Goal: Task Accomplishment & Management: Manage account settings

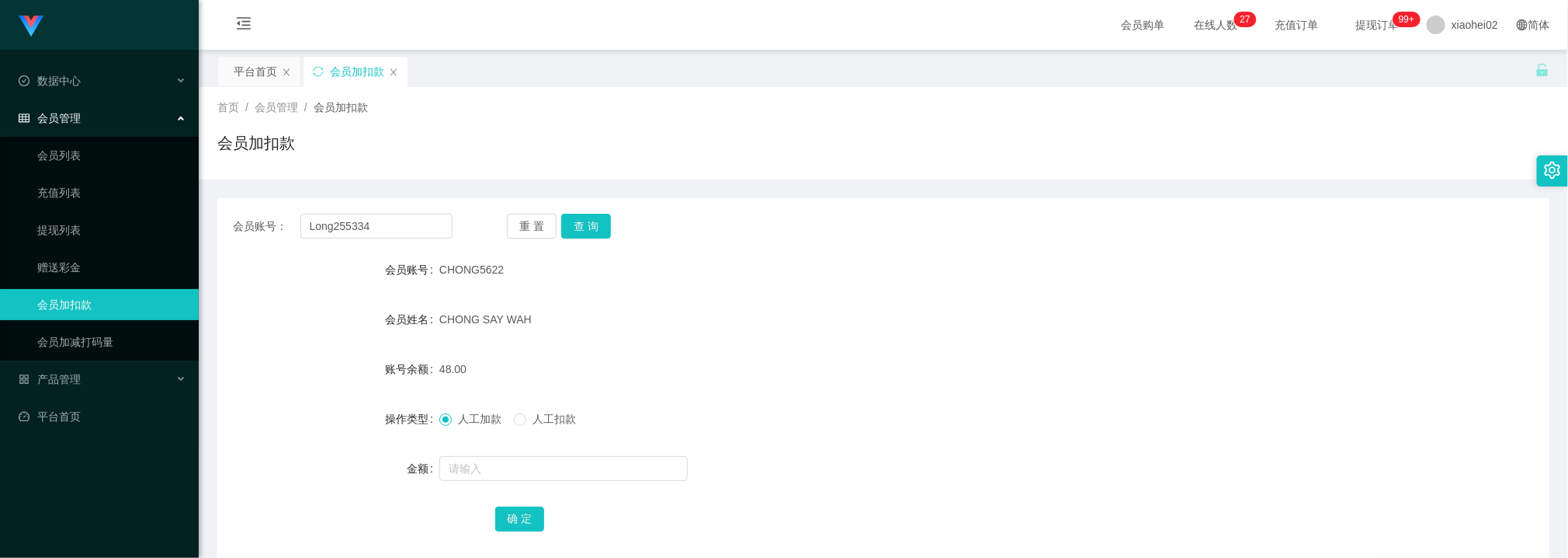
type input "Long255334"
click at [573, 222] on button "查 询" at bounding box center [586, 225] width 50 height 25
click at [473, 475] on input "text" at bounding box center [563, 468] width 248 height 25
type input "40"
click at [517, 519] on button "确 定" at bounding box center [520, 518] width 50 height 25
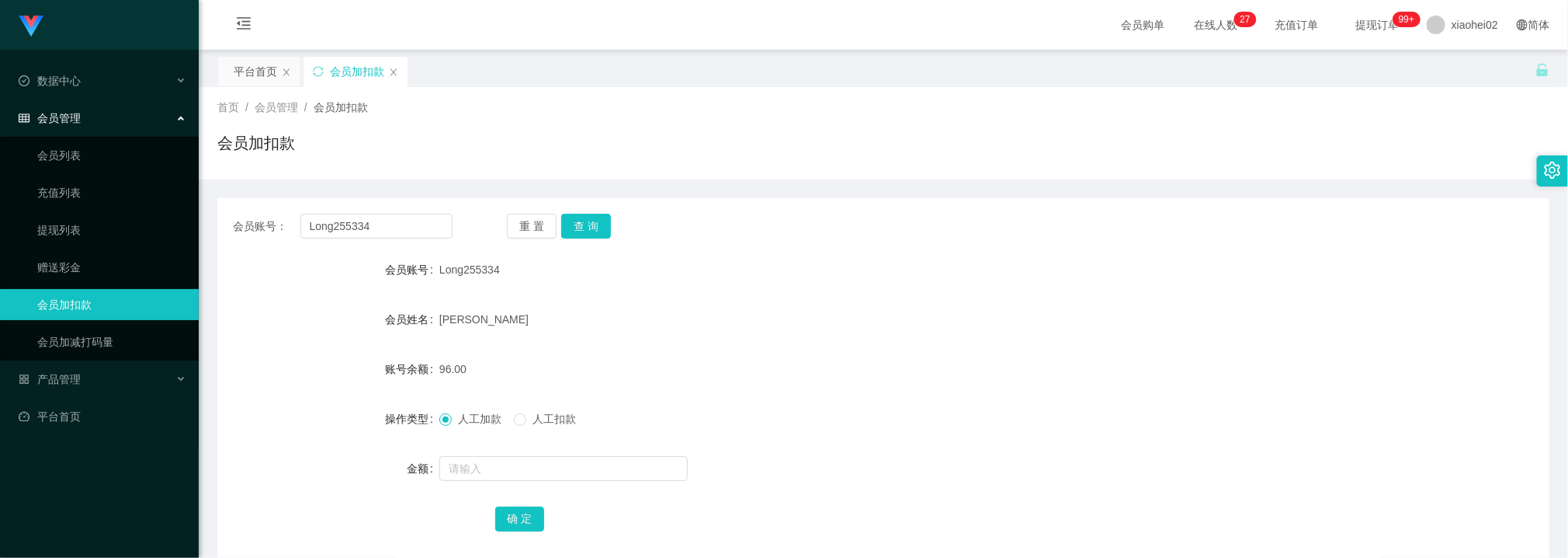
scroll to position [83, 0]
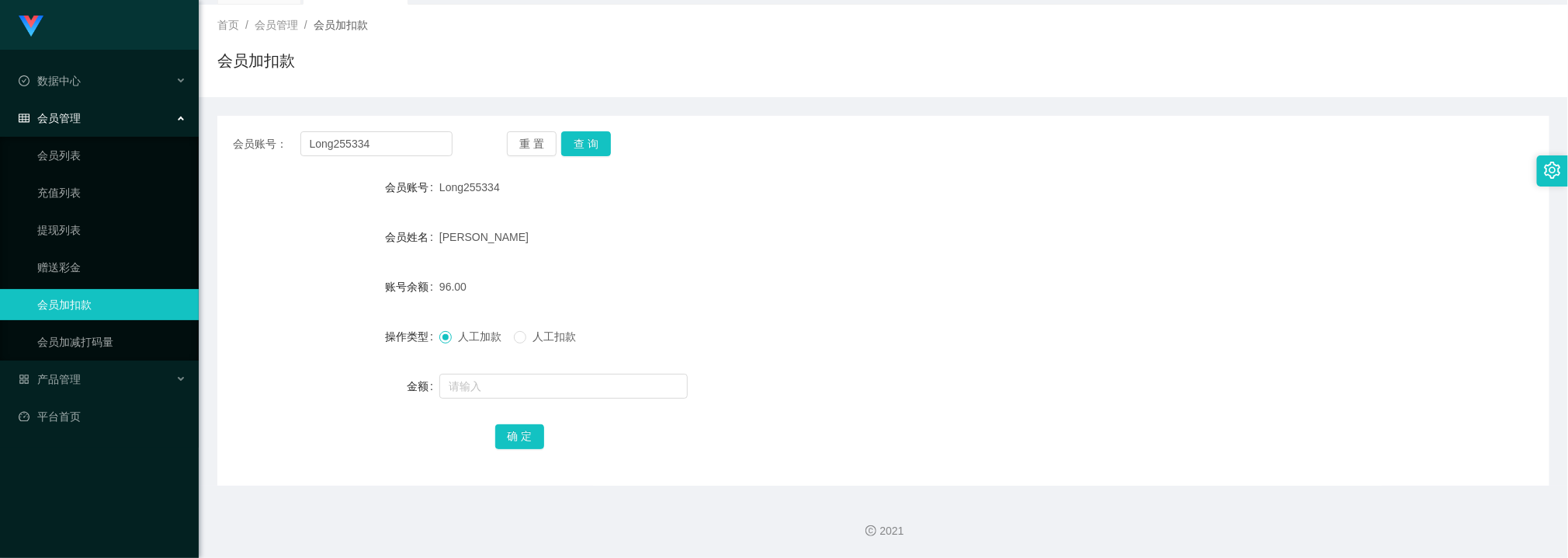
drag, startPoint x: 991, startPoint y: 280, endPoint x: 980, endPoint y: 236, distance: 45.4
click at [992, 276] on div "96.00" at bounding box center [827, 286] width 777 height 31
click at [424, 159] on div "会员账号： Long255334 重 置 查 询 会员账号 Long255334 会员姓名 [PERSON_NAME] 账号余额 96.00 操作类型 人工加…" at bounding box center [883, 301] width 1332 height 370
click at [424, 154] on input "Long255334" at bounding box center [376, 144] width 152 height 25
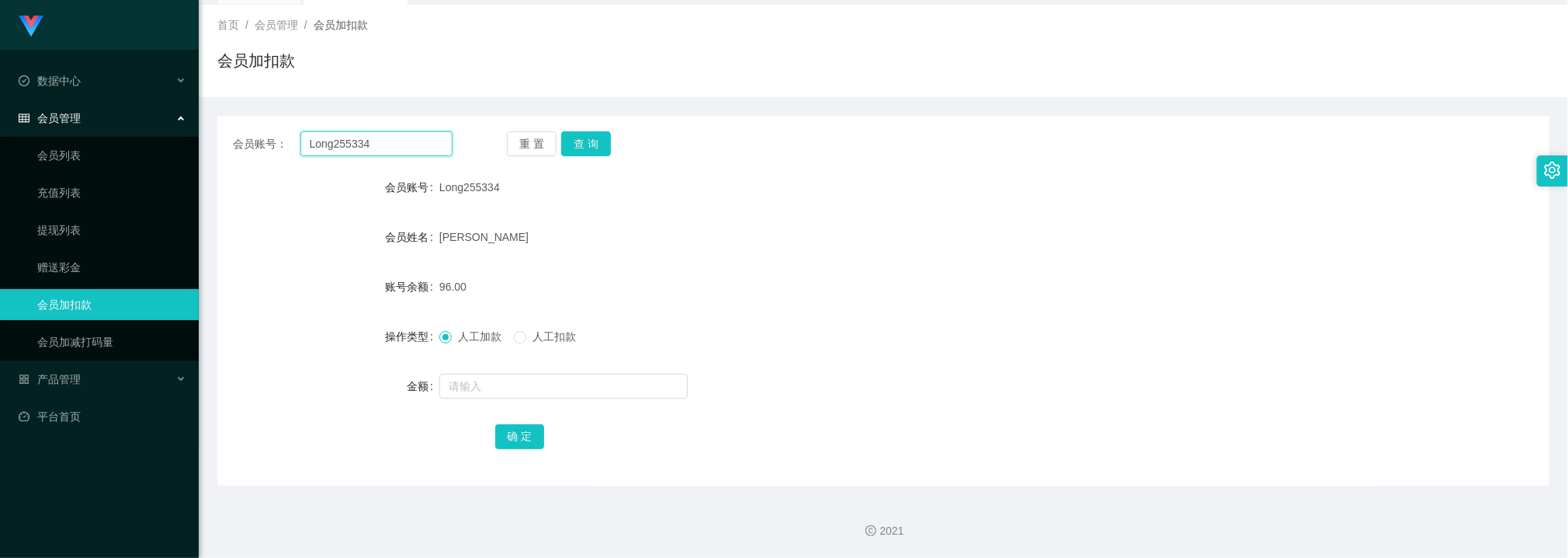
click at [424, 152] on input "Long255334" at bounding box center [376, 144] width 152 height 25
paste input "work5566"
click at [585, 148] on button "查 询" at bounding box center [586, 144] width 50 height 25
click at [406, 148] on input "work5566" at bounding box center [376, 144] width 152 height 25
drag, startPoint x: 406, startPoint y: 148, endPoint x: 438, endPoint y: 144, distance: 32.2
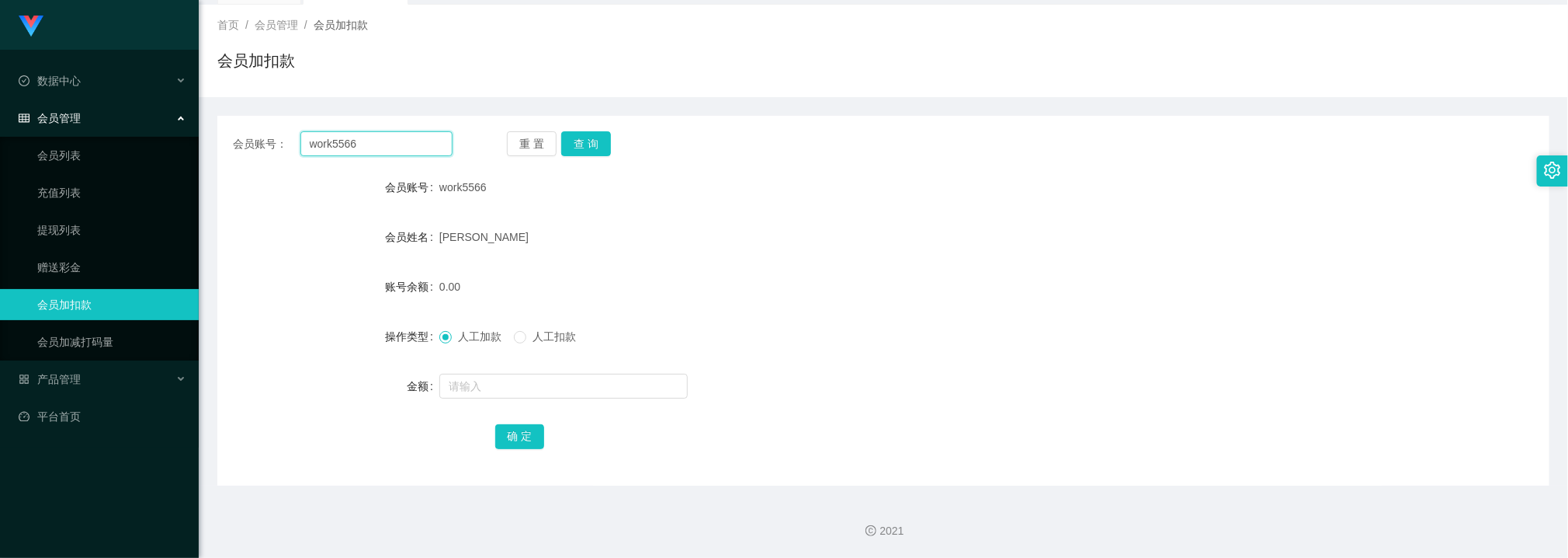
click at [407, 148] on input "work5566" at bounding box center [376, 144] width 152 height 25
click at [566, 143] on button "查 询" at bounding box center [586, 144] width 50 height 25
click at [839, 229] on div "[PERSON_NAME]" at bounding box center [827, 236] width 777 height 31
drag, startPoint x: 1079, startPoint y: 373, endPoint x: 1076, endPoint y: 336, distance: 37.1
click at [1079, 371] on div at bounding box center [827, 386] width 777 height 31
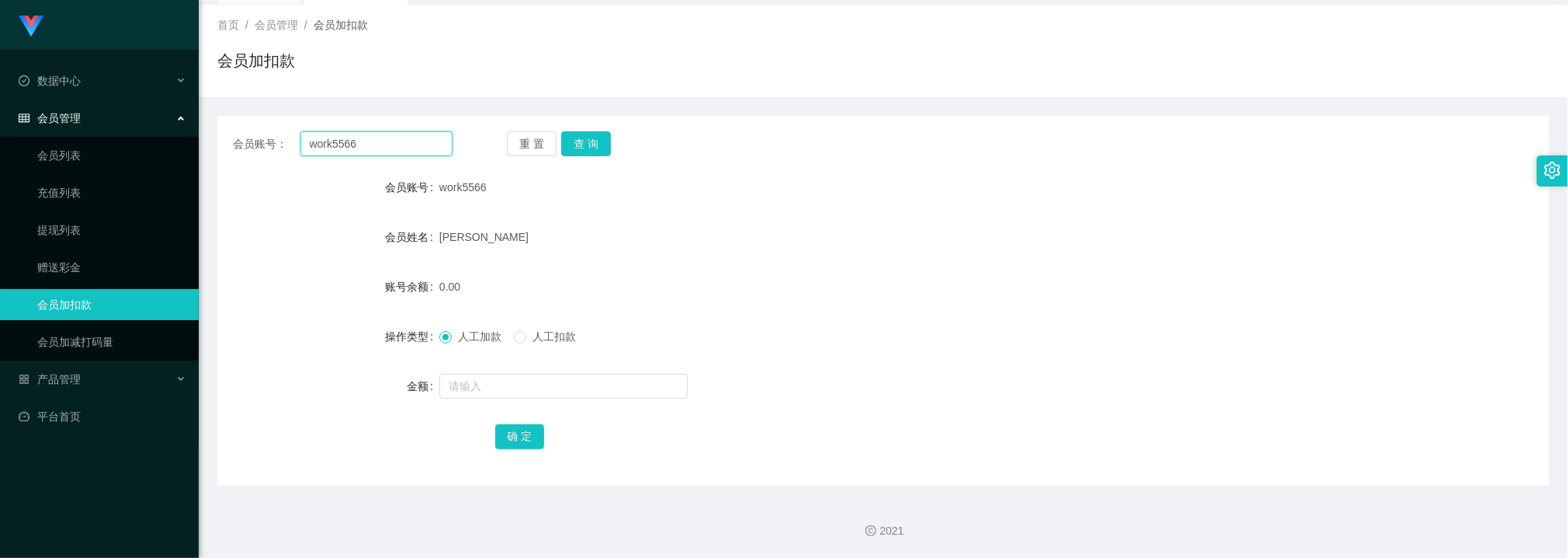
click at [391, 132] on input "work5566" at bounding box center [376, 144] width 152 height 25
paste input "Mickey01"
type input "Mickey01"
click at [585, 138] on button "查 询" at bounding box center [586, 144] width 50 height 25
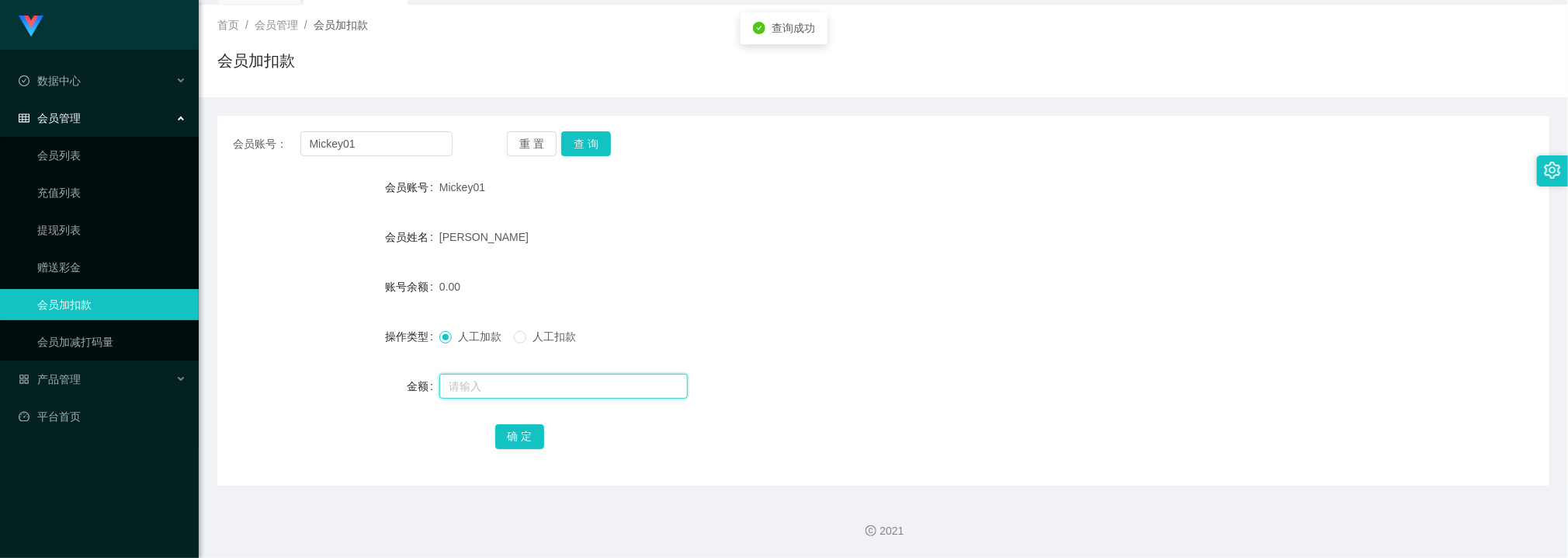
click at [532, 381] on input "text" at bounding box center [563, 386] width 248 height 25
type input "112"
click at [512, 433] on button "确 定" at bounding box center [520, 436] width 50 height 25
drag, startPoint x: 767, startPoint y: 283, endPoint x: 727, endPoint y: 261, distance: 45.7
click at [764, 280] on div "112.00" at bounding box center [827, 286] width 777 height 31
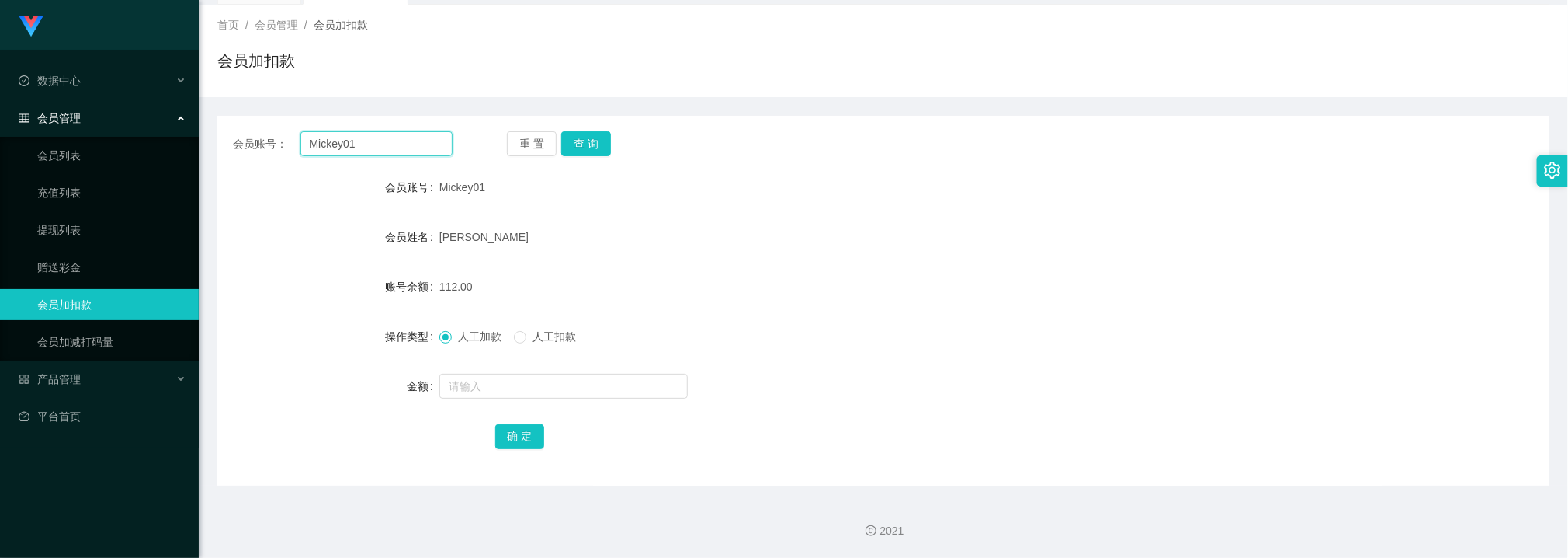
click at [415, 142] on input "Mickey01" at bounding box center [376, 144] width 152 height 25
drag, startPoint x: 415, startPoint y: 142, endPoint x: 520, endPoint y: 152, distance: 105.5
click at [415, 142] on input "Mickey01" at bounding box center [376, 144] width 152 height 25
paste input "KongChong"
type input "KongChong"
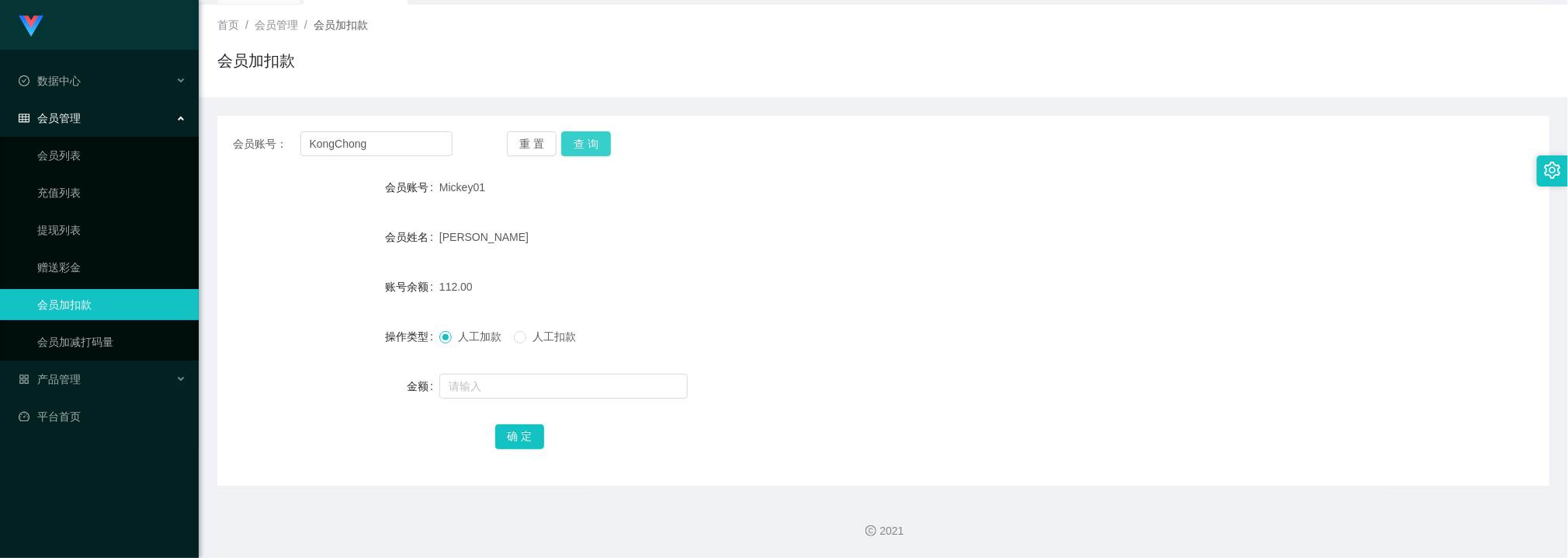
click at [601, 142] on button "查 询" at bounding box center [586, 144] width 50 height 25
click at [503, 392] on input "text" at bounding box center [563, 386] width 248 height 25
type input "80"
click at [522, 431] on button "确 定" at bounding box center [520, 436] width 50 height 25
drag, startPoint x: 839, startPoint y: 285, endPoint x: 886, endPoint y: 241, distance: 64.4
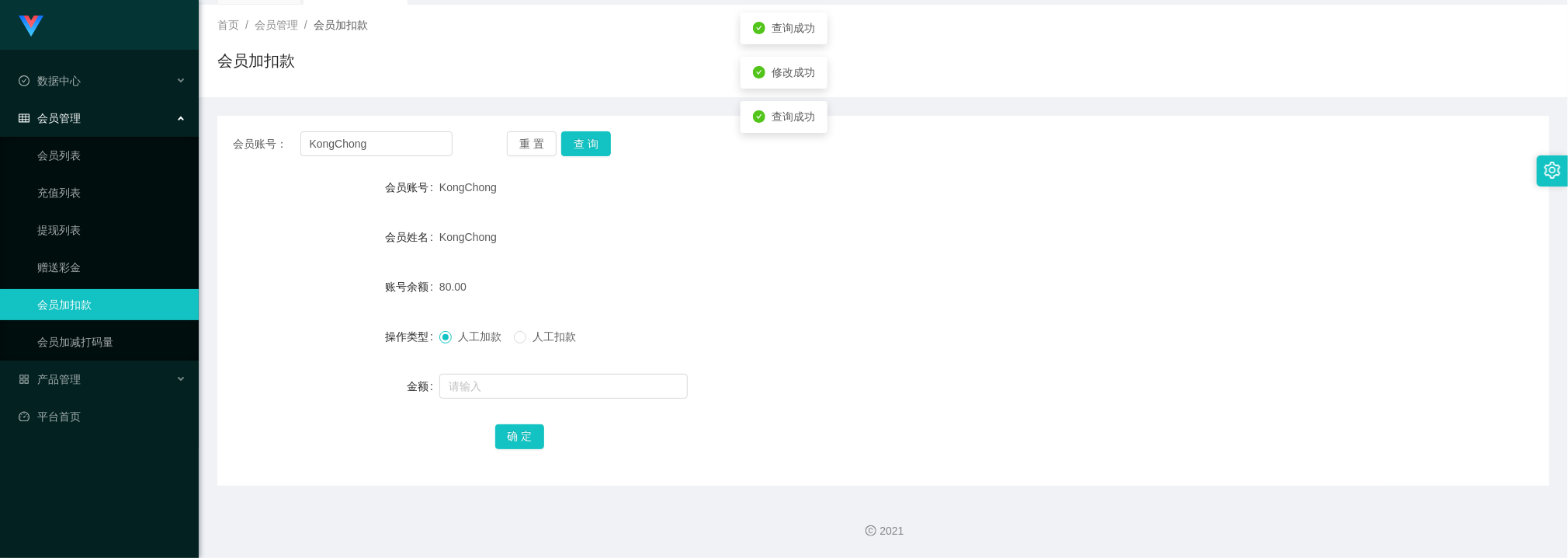
click at [840, 283] on div "80.00" at bounding box center [827, 286] width 777 height 31
click at [420, 147] on input "KongChong" at bounding box center [376, 144] width 152 height 25
paste input "work5566"
type input "work5566"
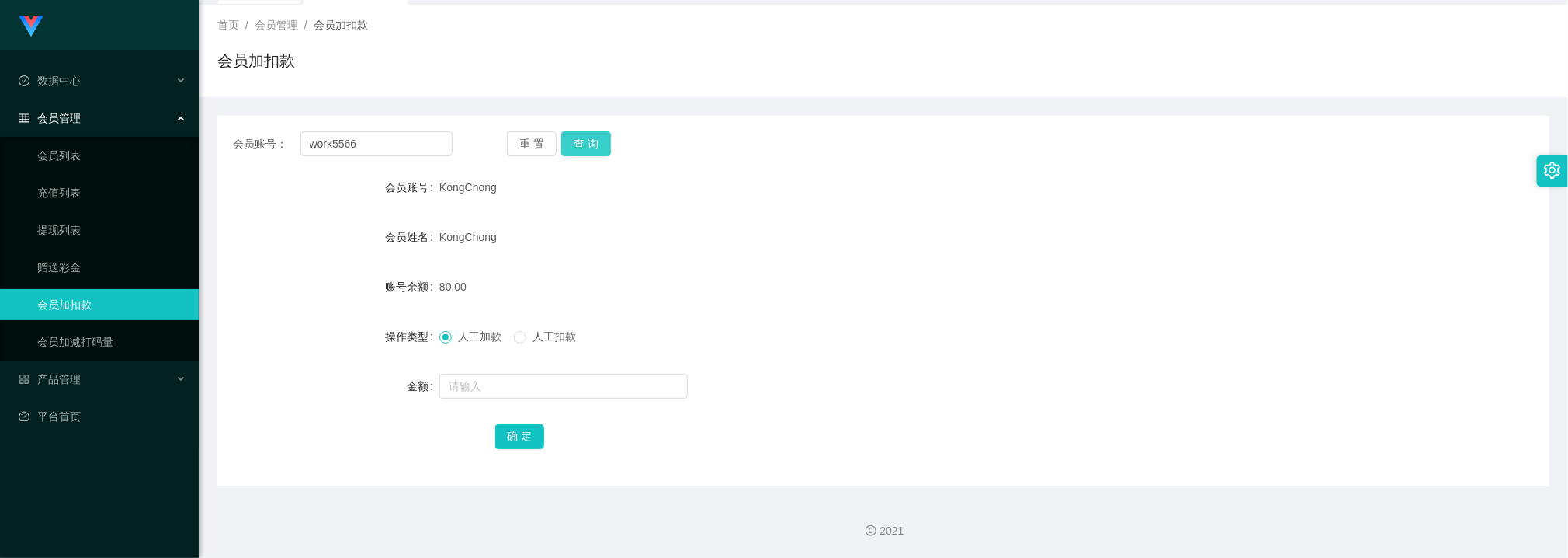
click at [607, 136] on button "查 询" at bounding box center [586, 144] width 50 height 25
click at [524, 399] on div at bounding box center [827, 386] width 777 height 31
click at [527, 389] on input "text" at bounding box center [563, 386] width 248 height 25
type input "96"
click at [522, 429] on button "确 定" at bounding box center [520, 436] width 50 height 25
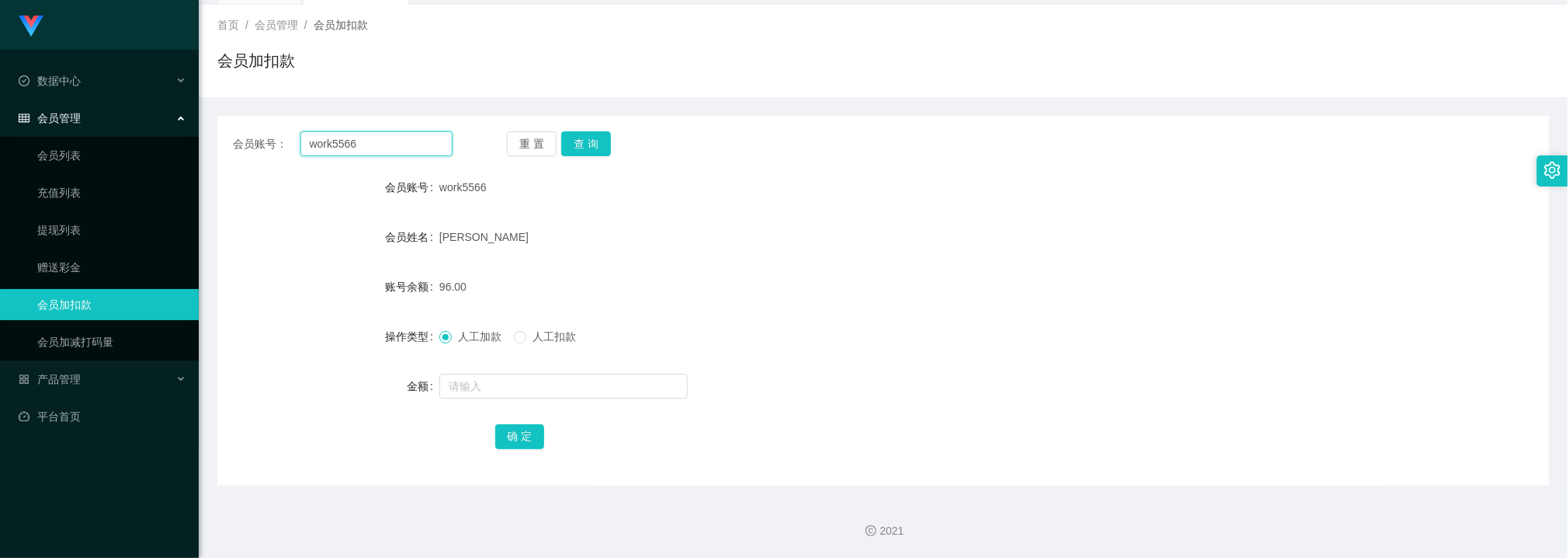
click at [420, 147] on input "work5566" at bounding box center [376, 144] width 152 height 25
drag, startPoint x: 422, startPoint y: 147, endPoint x: 550, endPoint y: 142, distance: 128.1
click at [422, 145] on input "work5566" at bounding box center [376, 144] width 152 height 25
paste input "Karina"
type input "Karina"
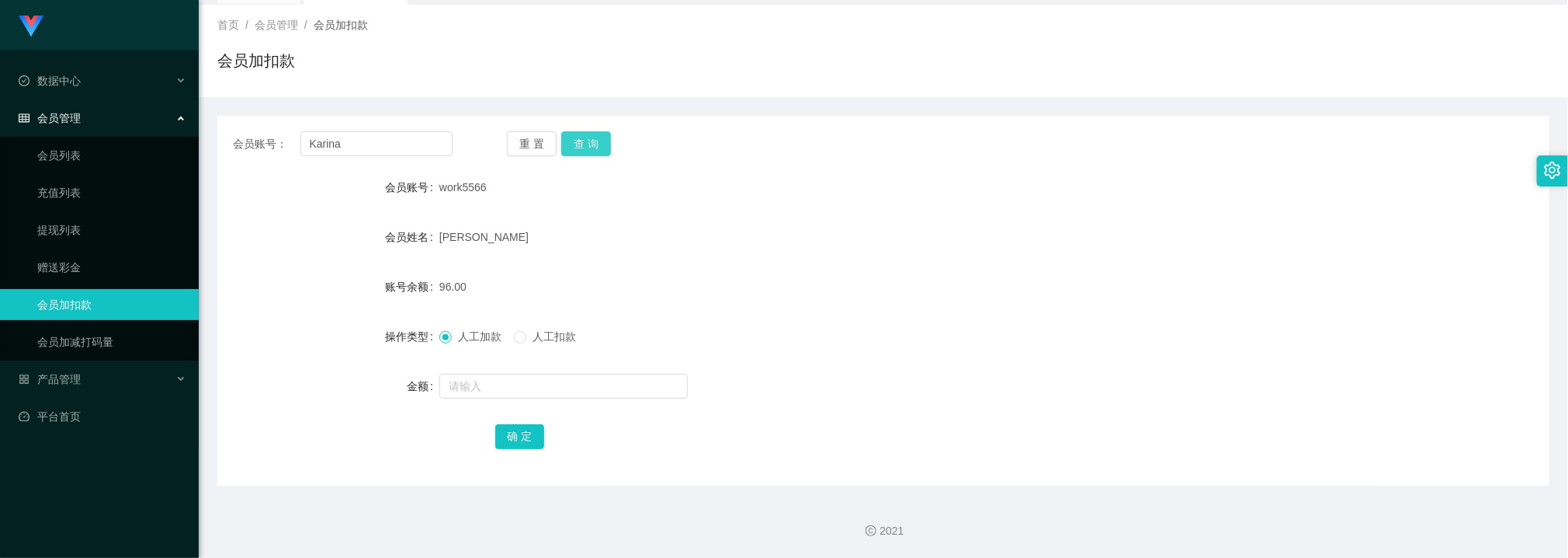
click at [597, 132] on button "查 询" at bounding box center [586, 144] width 50 height 25
click at [505, 391] on input "text" at bounding box center [563, 386] width 248 height 25
type input "120"
click at [520, 426] on button "确 定" at bounding box center [520, 436] width 50 height 25
click at [772, 298] on div "120.00" at bounding box center [827, 286] width 777 height 31
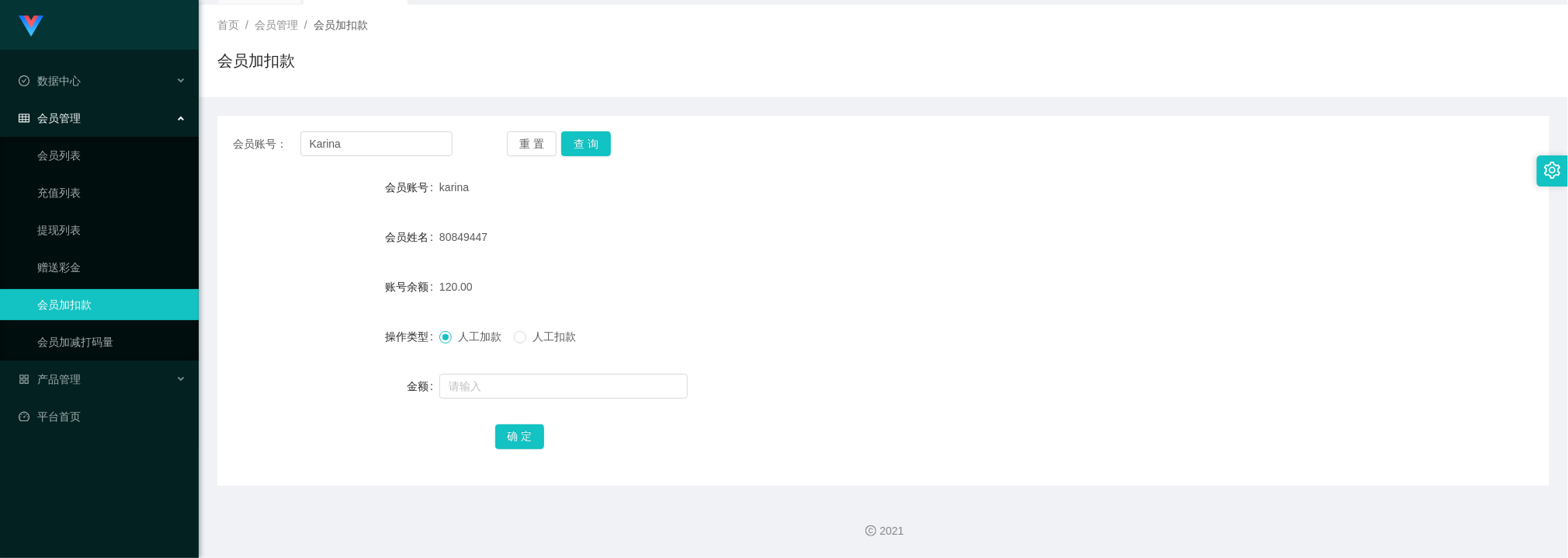
click at [406, 159] on div "会员账号： Karina 重 置 查 询 会员账号 karina 会员姓名 80849447 账号余额 120.00 操作类型 人工加款 人工扣款 金额 确 定" at bounding box center [883, 301] width 1332 height 370
click at [401, 144] on input "Karina" at bounding box center [376, 144] width 152 height 25
paste input "584664639"
type input "584664639"
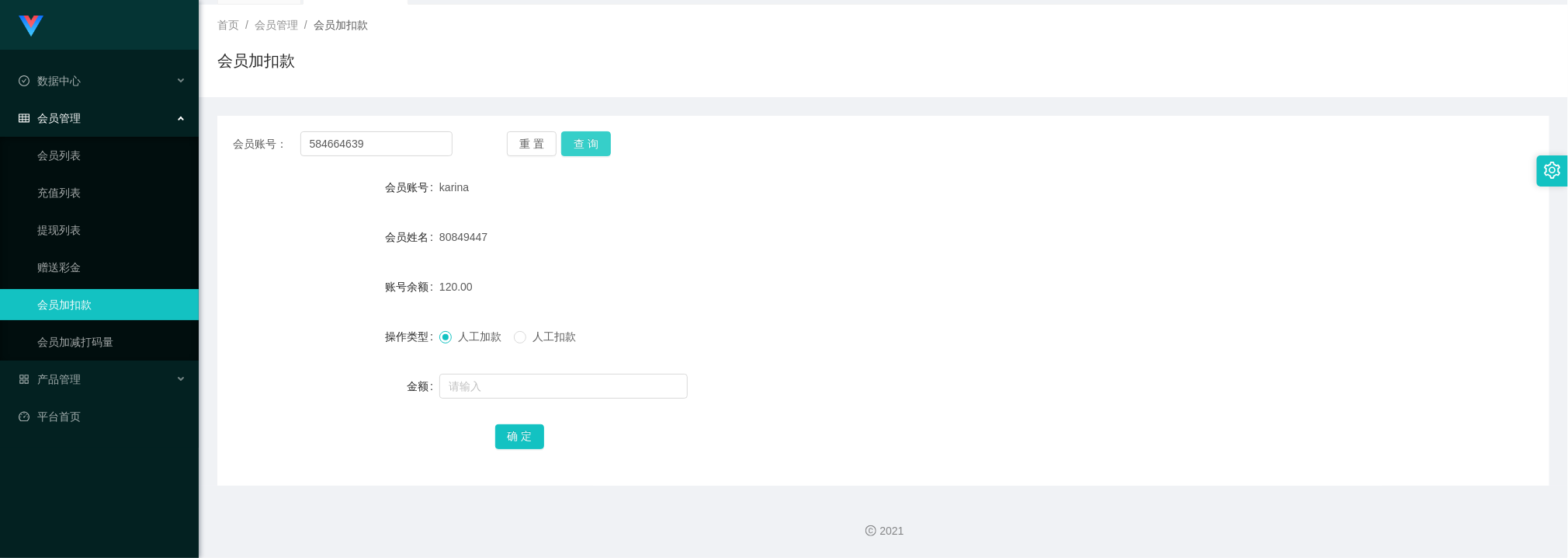
click at [573, 132] on button "查 询" at bounding box center [586, 144] width 50 height 25
click at [485, 388] on input "text" at bounding box center [563, 386] width 248 height 25
type input "40"
click at [519, 429] on button "确 定" at bounding box center [520, 436] width 50 height 25
drag, startPoint x: 848, startPoint y: 271, endPoint x: 867, endPoint y: 154, distance: 118.5
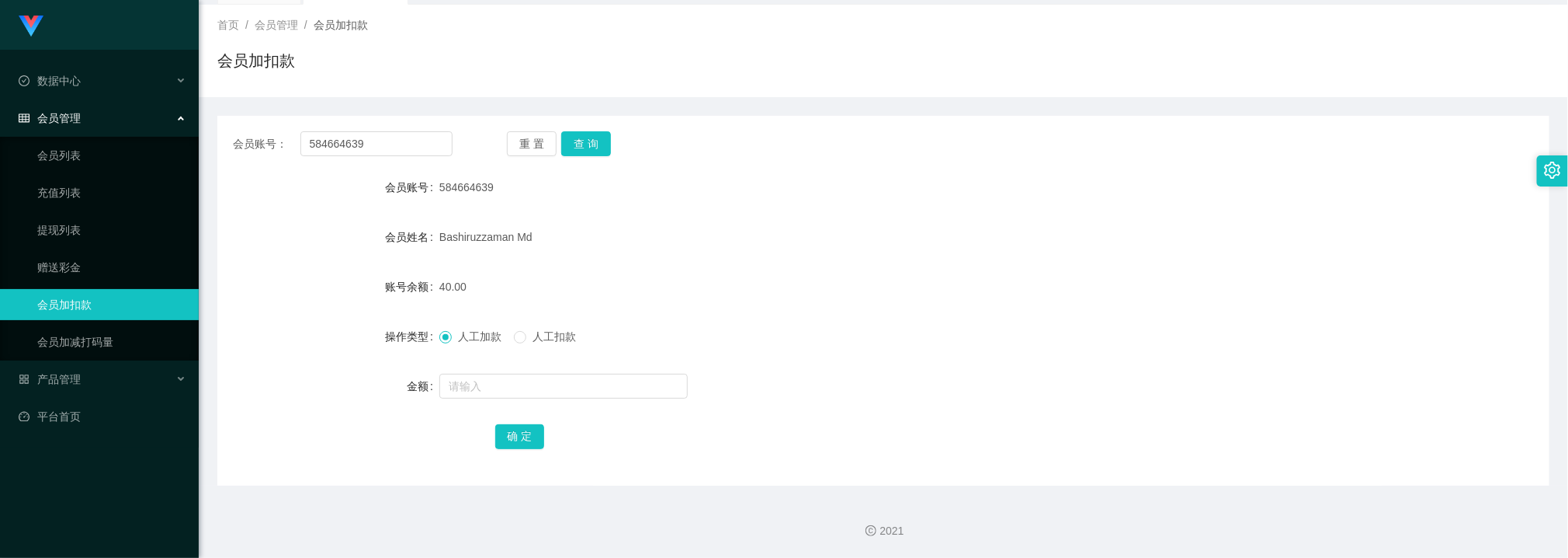
click at [848, 269] on form "会员账号 584664639 会员姓名 Bashiruzzaman Md 账号余额 40.00 操作类型 人工加款 人工扣款 金额 确 定" at bounding box center [883, 311] width 1332 height 279
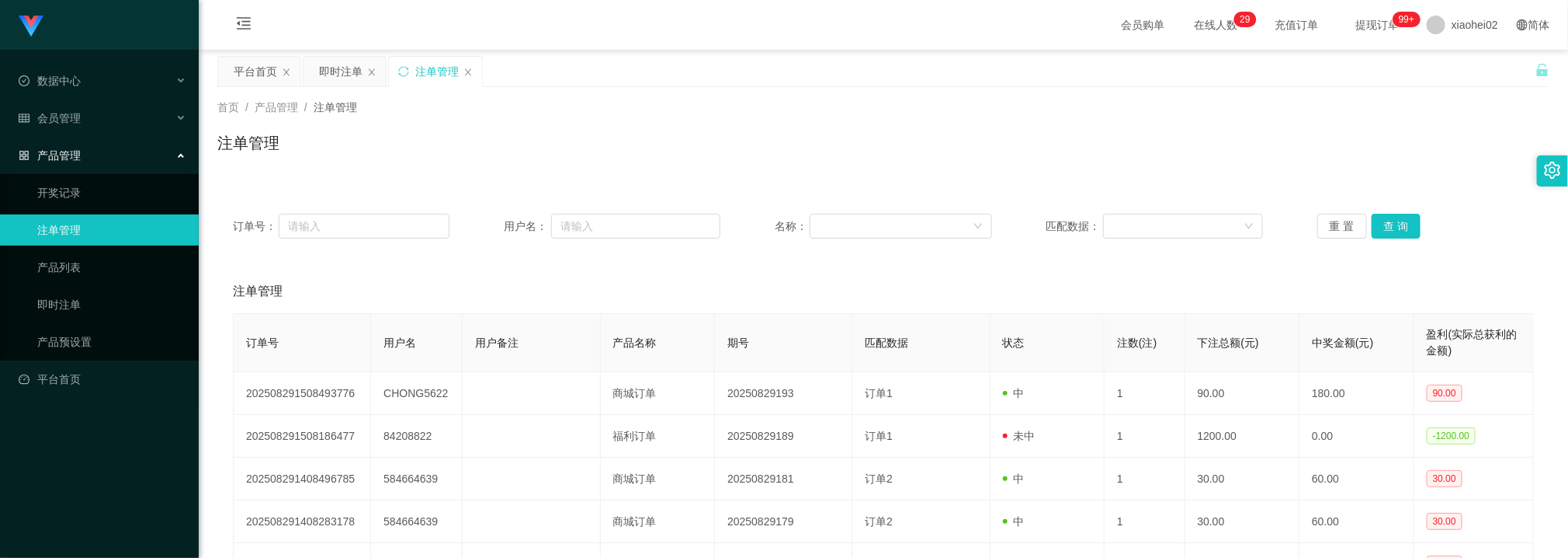
scroll to position [68, 0]
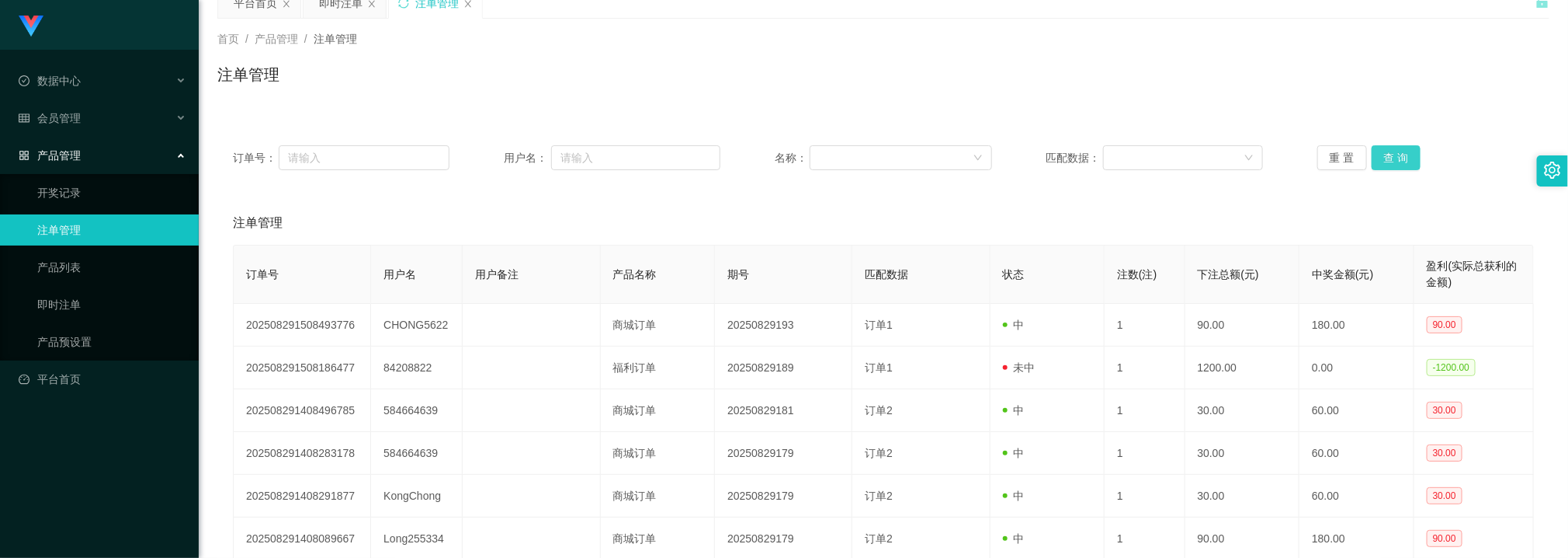
drag, startPoint x: 1384, startPoint y: 151, endPoint x: 1374, endPoint y: 154, distance: 10.4
click at [1386, 151] on button "查 询" at bounding box center [1396, 157] width 50 height 25
click at [1371, 135] on div "订单号： 用户名： 名称： 匹配数据： 重 置 查 询" at bounding box center [883, 157] width 1332 height 56
click at [1378, 140] on div "订单号： 用户名： 名称： 匹配数据： 重 置 查 询" at bounding box center [883, 157] width 1332 height 56
click at [1383, 143] on div "订单号： 用户名： 名称： 匹配数据： 重 置 查 询" at bounding box center [883, 157] width 1332 height 56
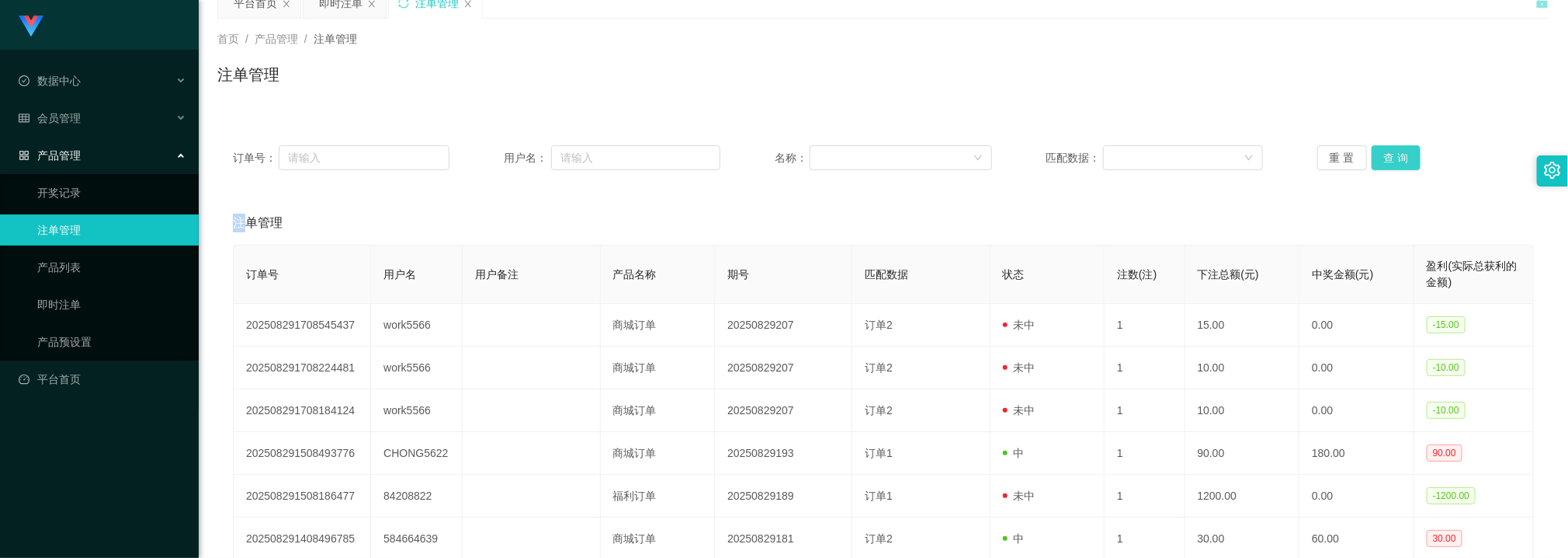
click at [1391, 154] on button "查 询" at bounding box center [1396, 157] width 50 height 25
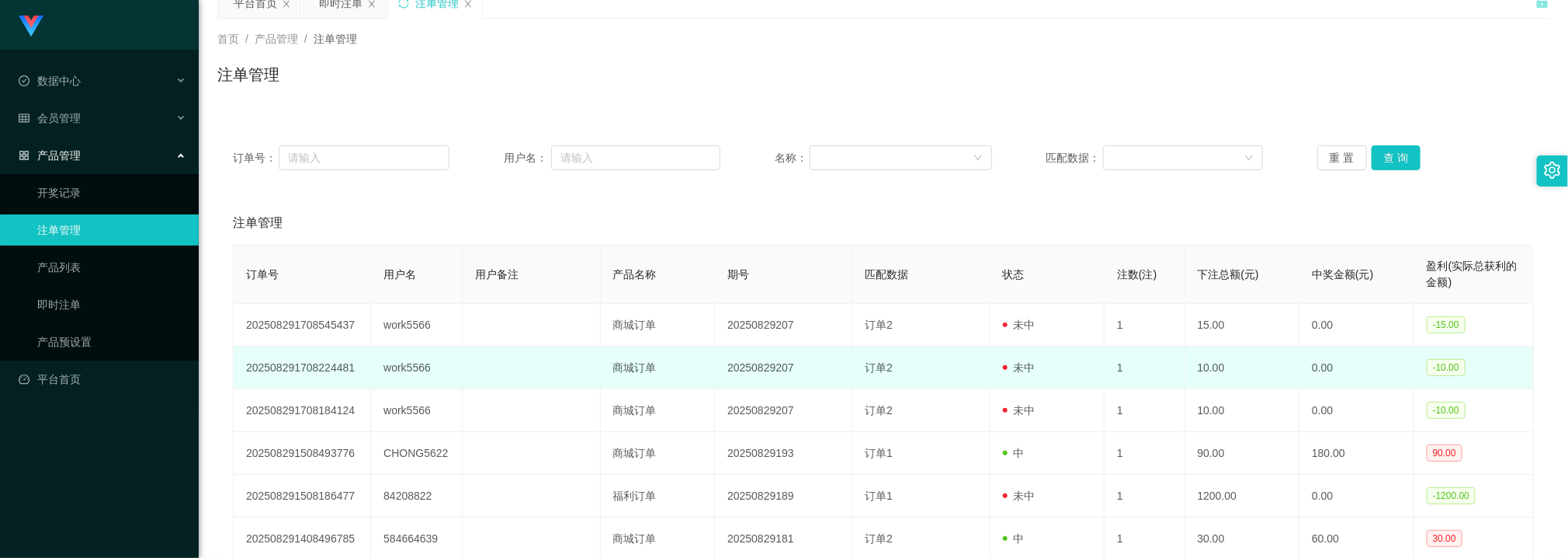
click at [517, 387] on td at bounding box center [531, 368] width 137 height 43
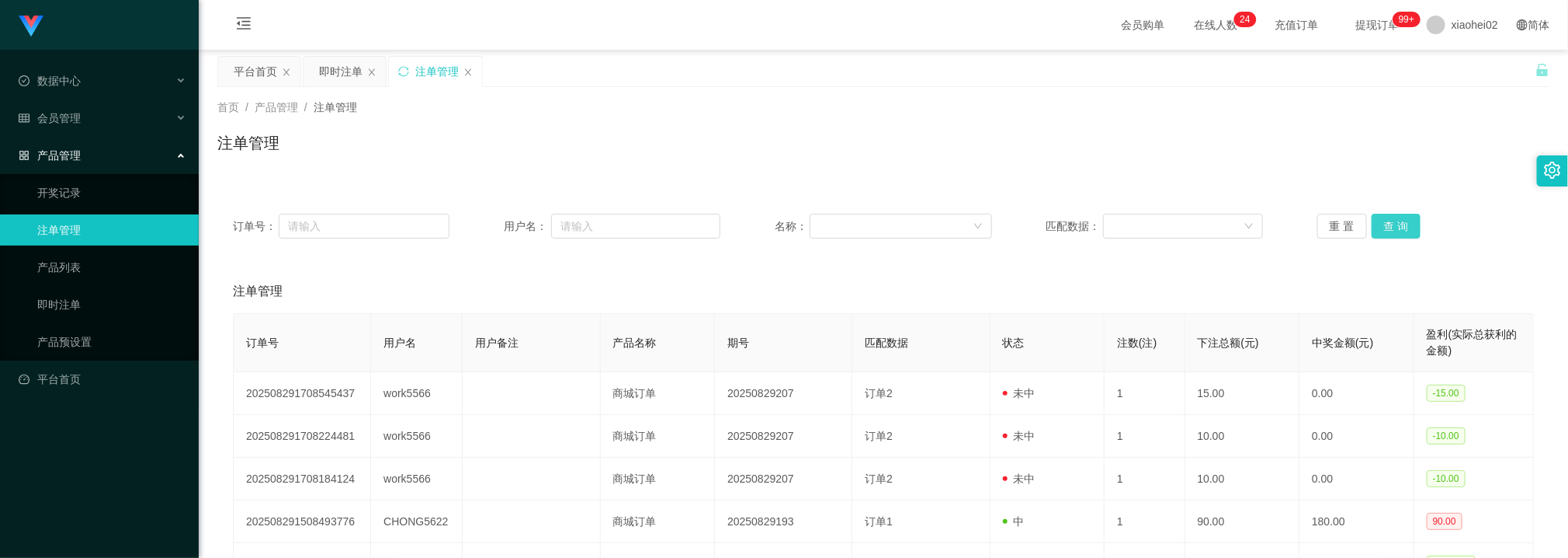
click at [1379, 213] on button "查 询" at bounding box center [1396, 225] width 50 height 25
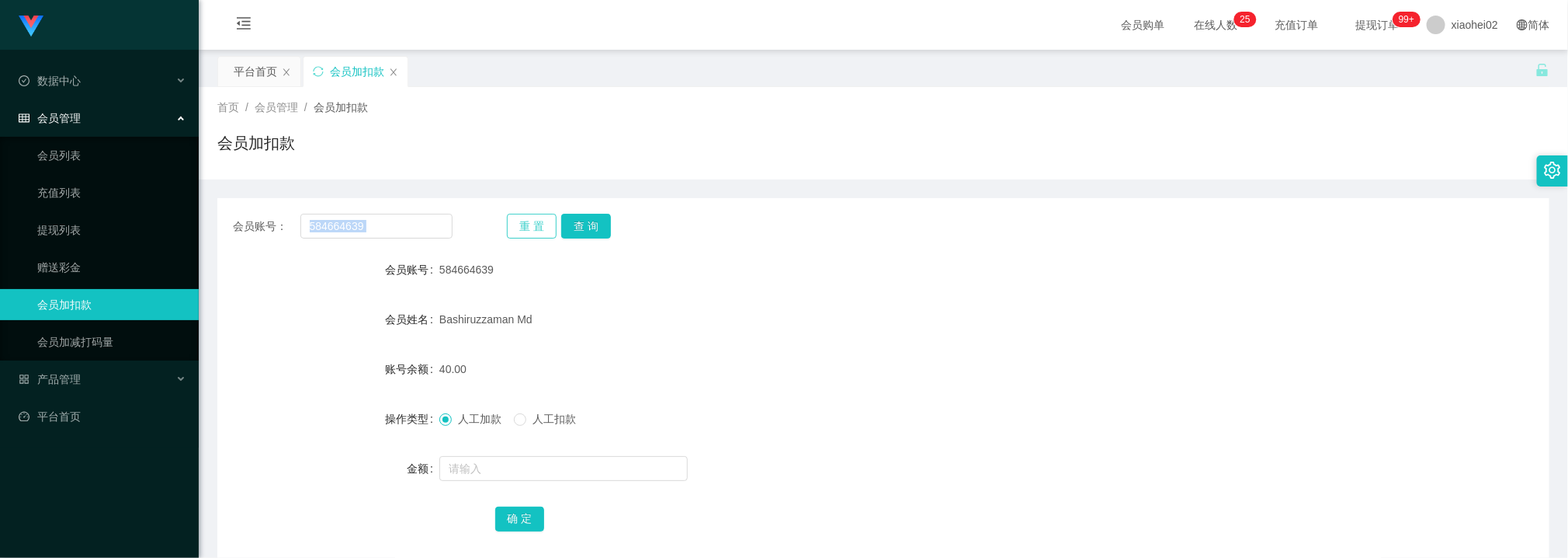
scroll to position [83, 0]
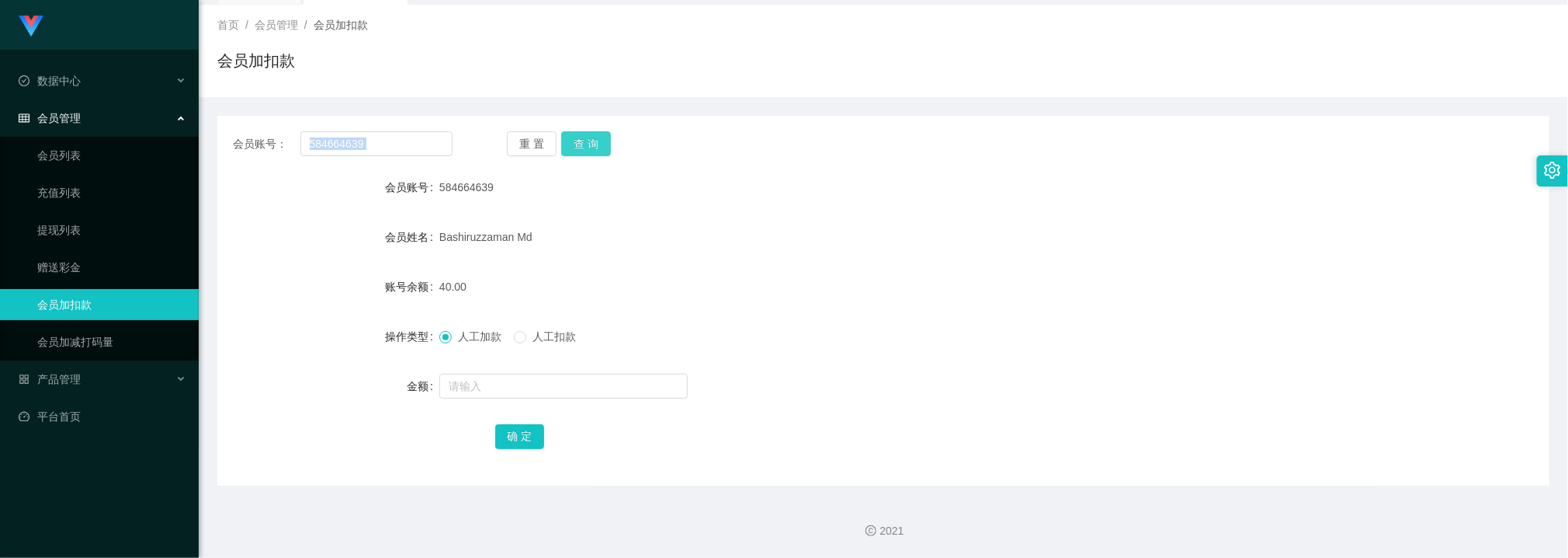
click at [601, 136] on button "查 询" at bounding box center [586, 144] width 50 height 25
click at [378, 138] on input "584664639" at bounding box center [376, 144] width 152 height 25
click at [380, 138] on input "584664639" at bounding box center [376, 144] width 152 height 25
paste input "Long255334"
type input "Long255334"
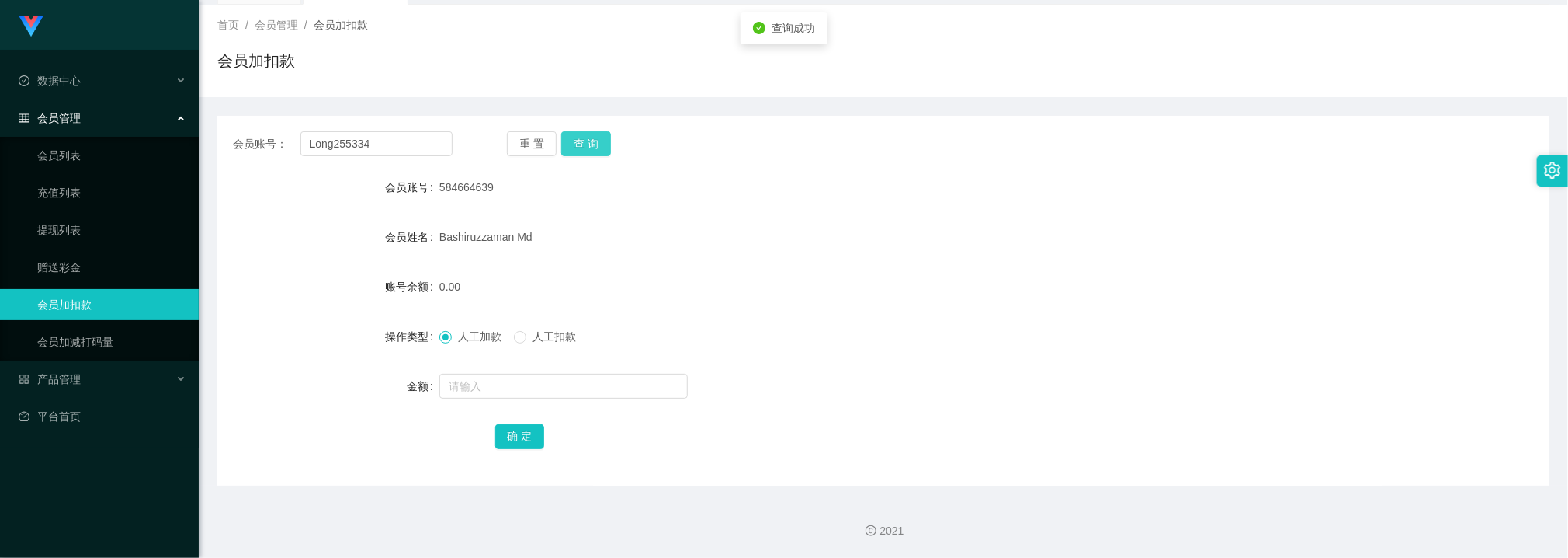
click at [594, 150] on button "查 询" at bounding box center [586, 144] width 50 height 25
click at [520, 374] on input "text" at bounding box center [563, 386] width 248 height 25
type input "56"
click at [520, 436] on button "确 定" at bounding box center [520, 436] width 50 height 25
click at [457, 136] on div "会员账号： Long255334 重 置 查 询" at bounding box center [883, 144] width 1332 height 25
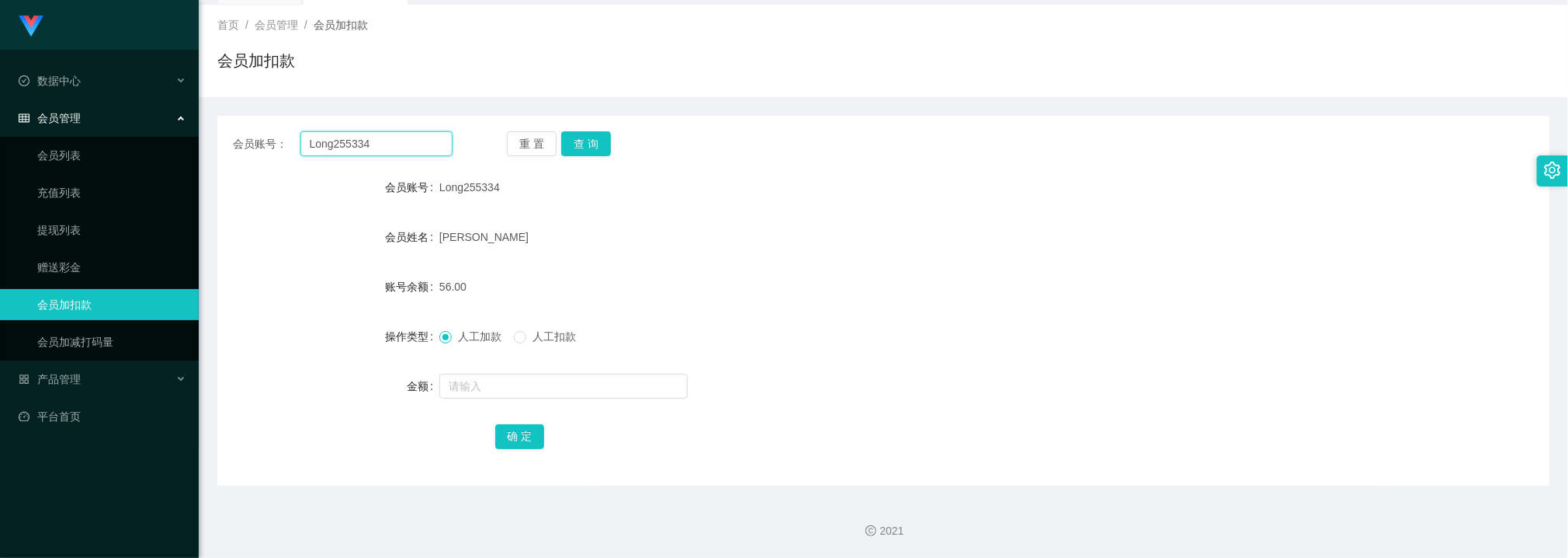
click at [431, 145] on input "Long255334" at bounding box center [376, 144] width 152 height 25
click at [430, 145] on input "Long255334" at bounding box center [376, 144] width 152 height 25
paste input "584664639"
type input "584664639"
click at [574, 142] on button "查 询" at bounding box center [586, 144] width 50 height 25
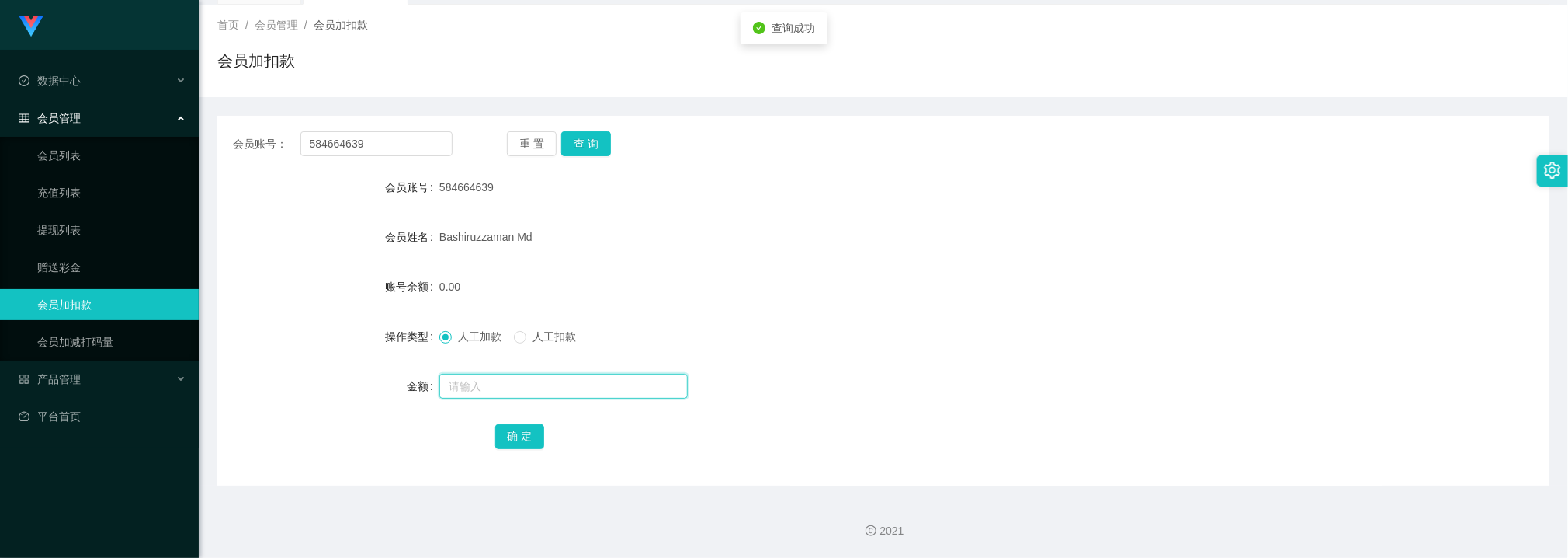
click at [503, 378] on input "text" at bounding box center [563, 386] width 248 height 25
type input "40"
click at [522, 440] on button "确 定" at bounding box center [520, 436] width 50 height 25
click at [431, 152] on input "584664639" at bounding box center [376, 144] width 152 height 25
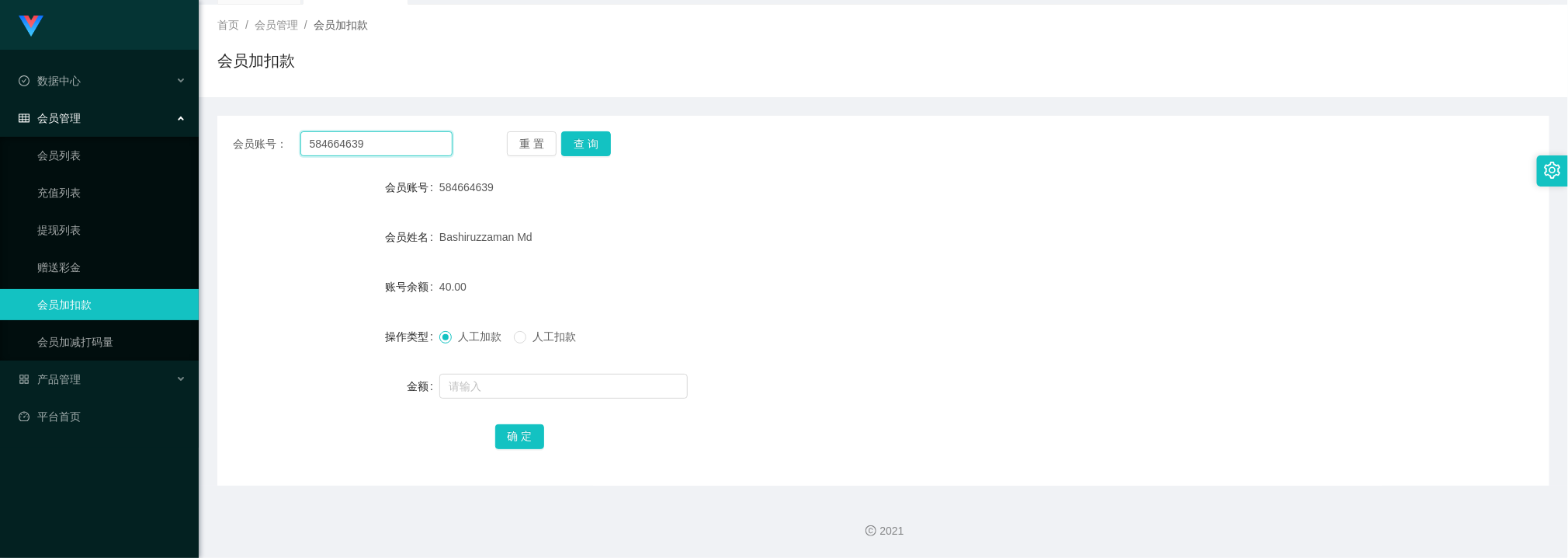
paste input "CHONG5622"
type input "CHONG5622"
click at [592, 148] on button "查 询" at bounding box center [586, 144] width 50 height 25
click at [489, 391] on input "text" at bounding box center [563, 386] width 248 height 25
type input "72"
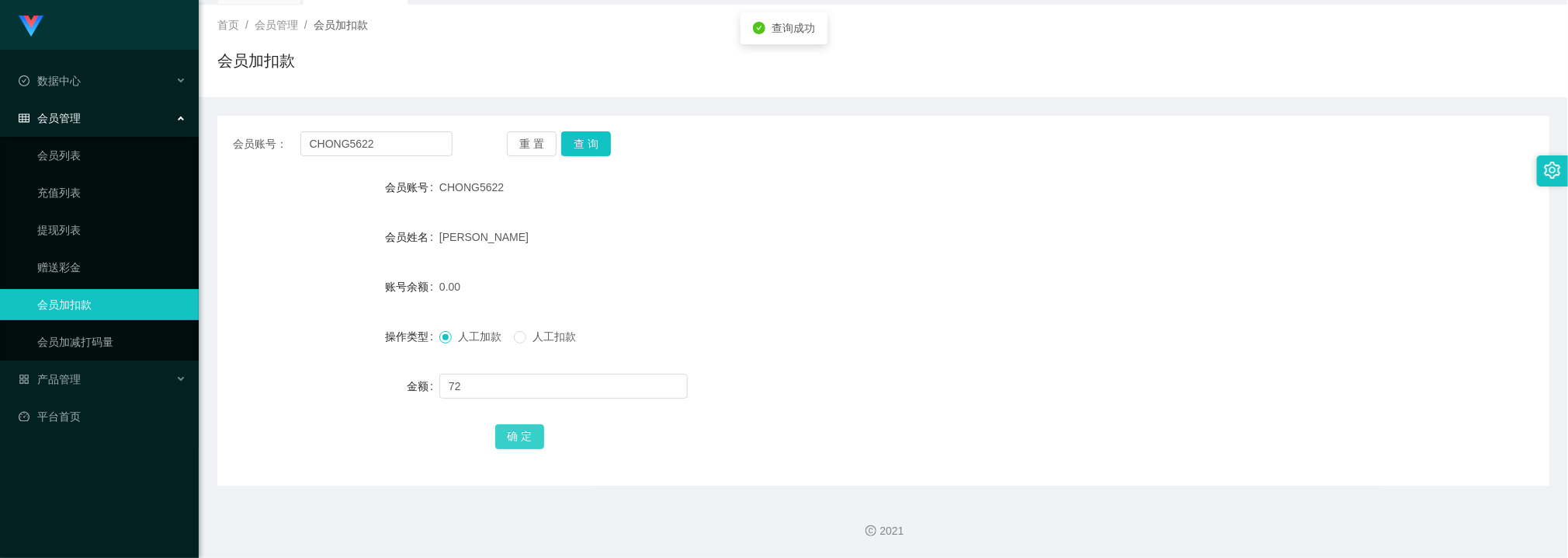
click at [509, 431] on button "确 定" at bounding box center [520, 436] width 50 height 25
click at [852, 299] on form "会员账号 CHONG5622 会员姓名 CHONG SAY WAH 账号余额 72.00 操作类型 人工加款 人工扣款 金额 确 定" at bounding box center [883, 311] width 1332 height 279
click at [408, 147] on input "CHONG5622" at bounding box center [376, 144] width 152 height 25
paste input "KongChong"
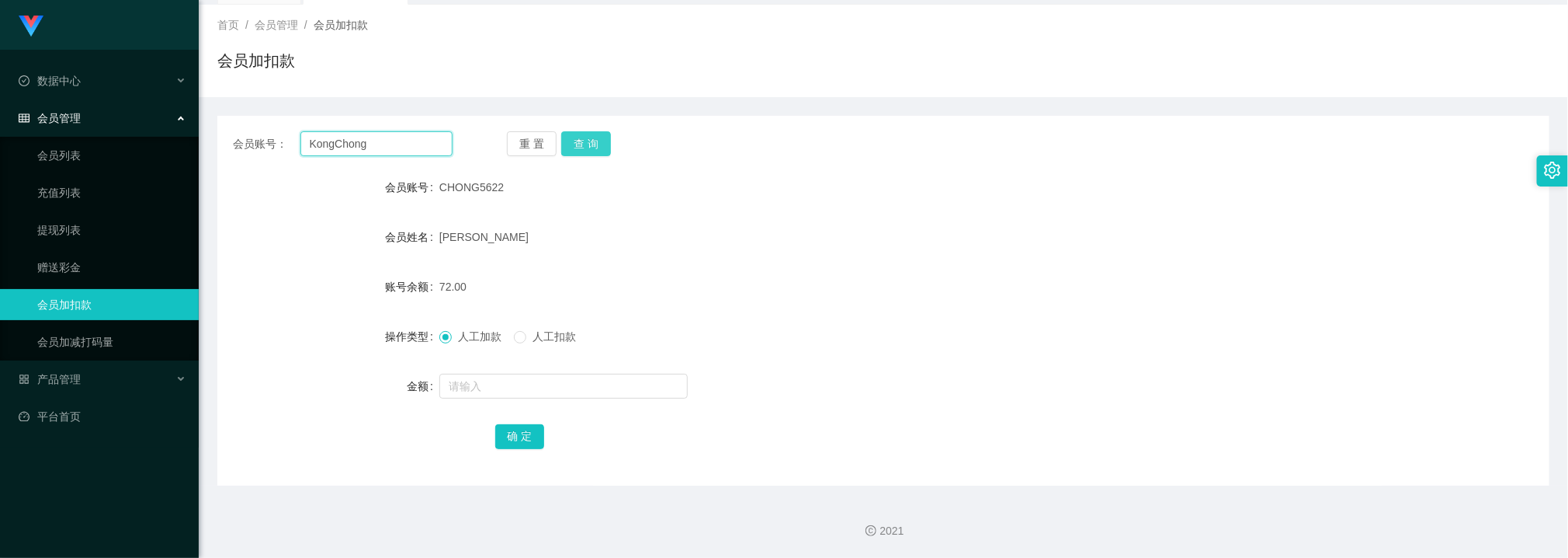
type input "KongChong"
drag, startPoint x: 591, startPoint y: 140, endPoint x: 583, endPoint y: 163, distance: 24.4
click at [591, 140] on button "查 询" at bounding box center [586, 144] width 50 height 25
click at [494, 384] on input "text" at bounding box center [563, 386] width 248 height 25
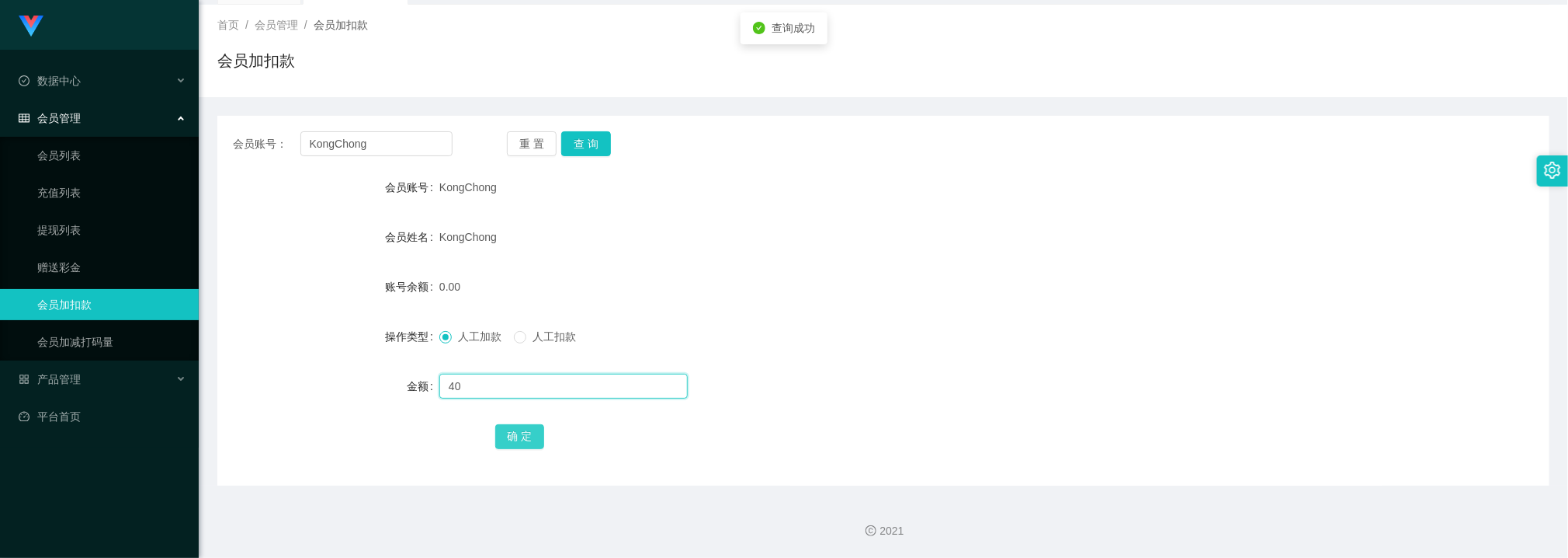
type input "40"
click at [529, 436] on button "确 定" at bounding box center [520, 436] width 50 height 25
click at [1120, 297] on div "40.00" at bounding box center [827, 286] width 777 height 31
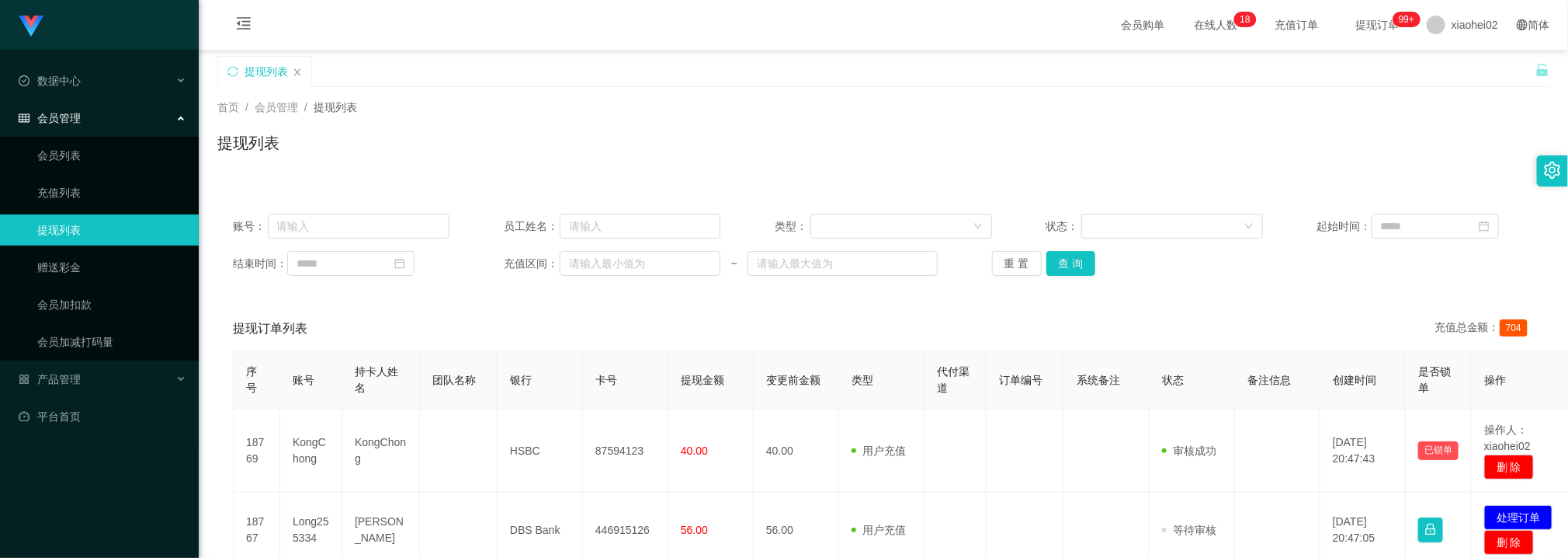
scroll to position [233, 0]
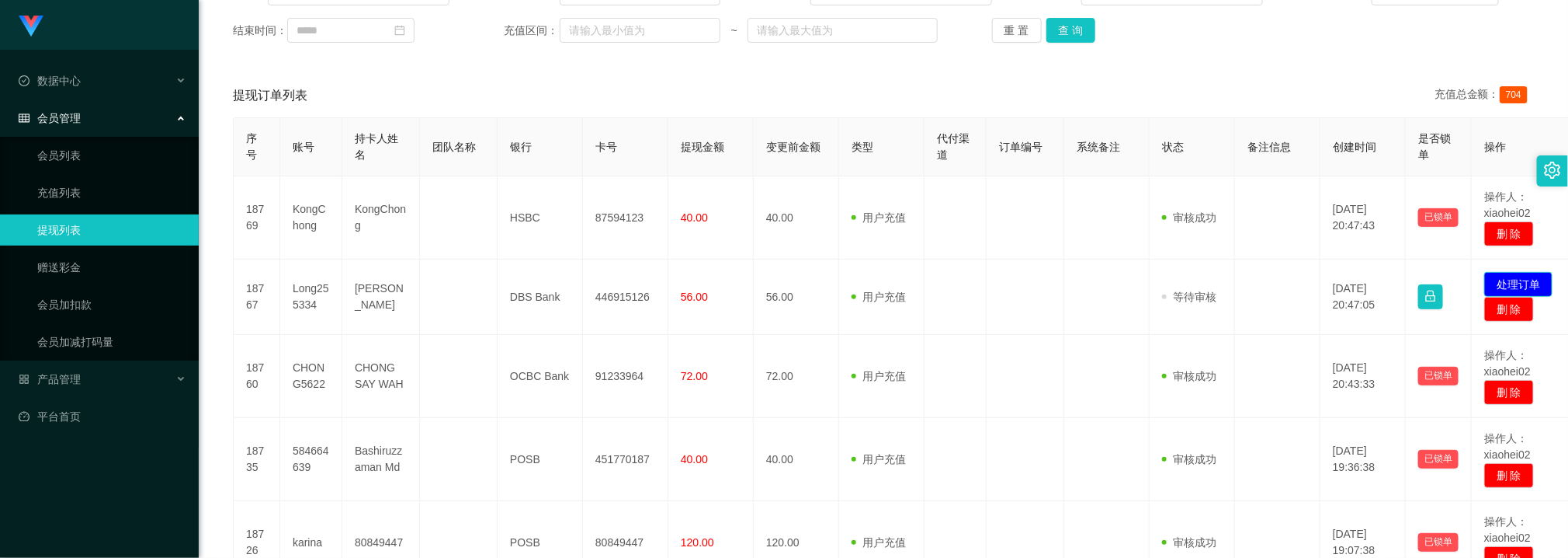
click at [1530, 282] on button "处理订单" at bounding box center [1517, 284] width 68 height 25
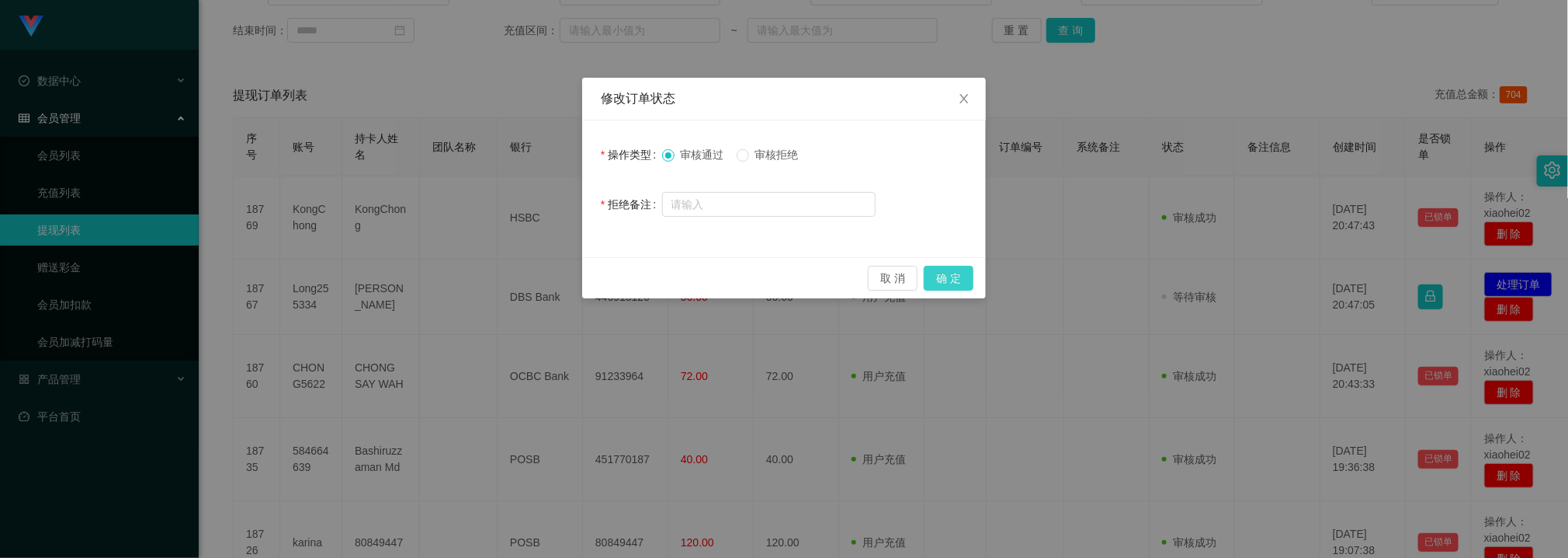
click at [960, 273] on button "确 定" at bounding box center [949, 278] width 50 height 25
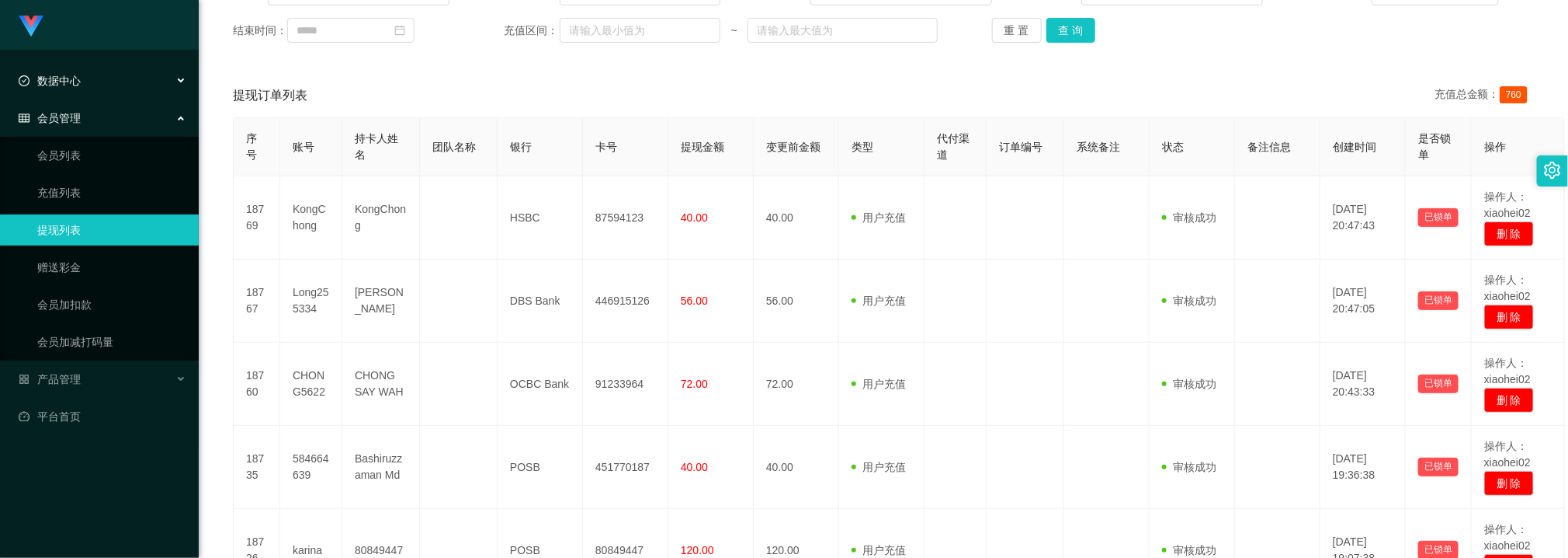
scroll to position [350, 0]
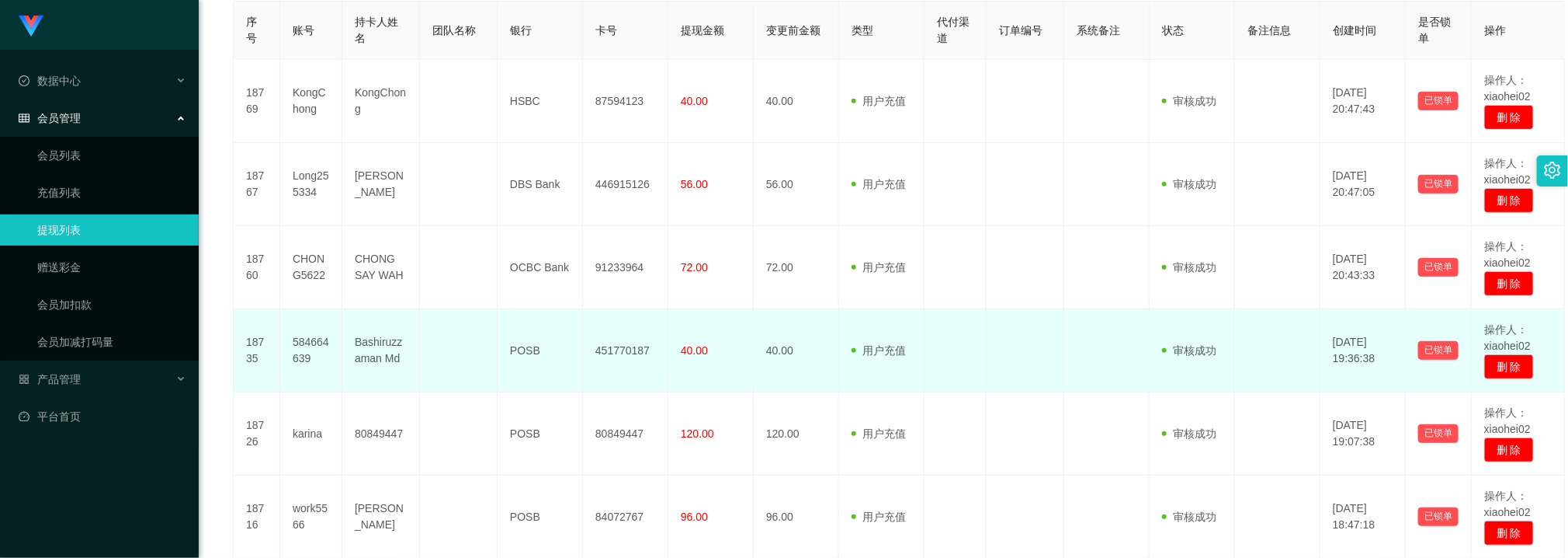
click at [1036, 322] on td at bounding box center [1025, 351] width 77 height 83
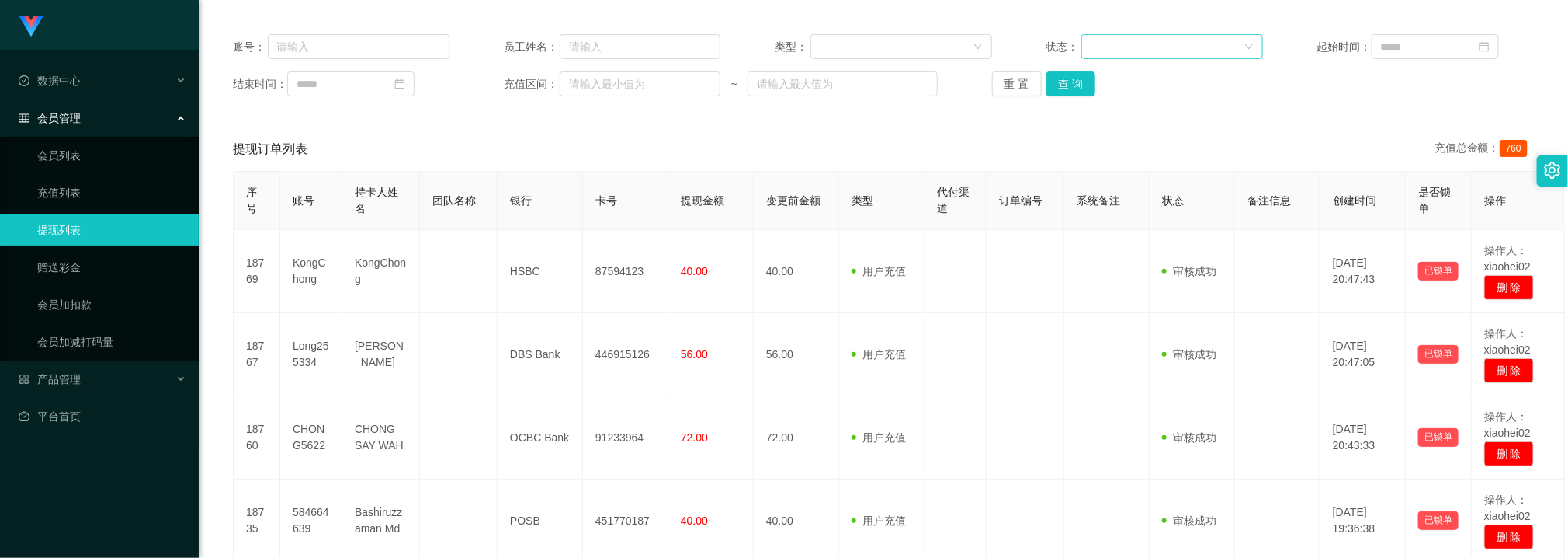
scroll to position [0, 0]
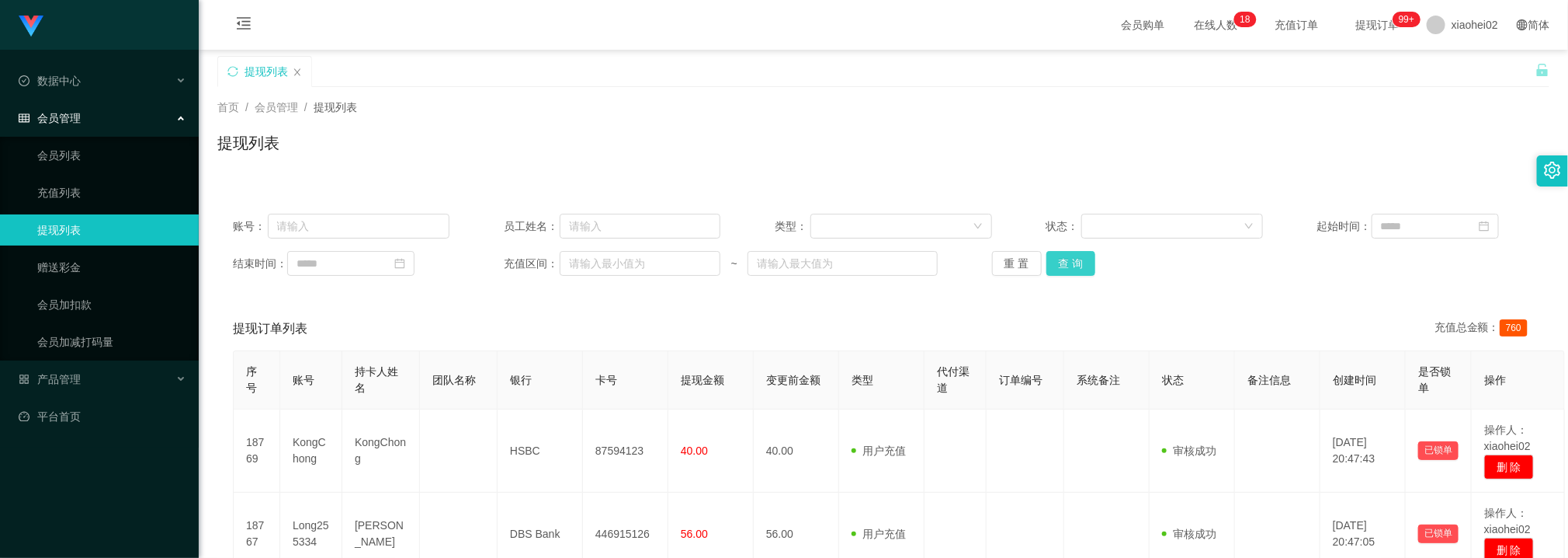
click at [1074, 261] on button "查 询" at bounding box center [1071, 263] width 50 height 25
